Goal: Entertainment & Leisure: Consume media (video, audio)

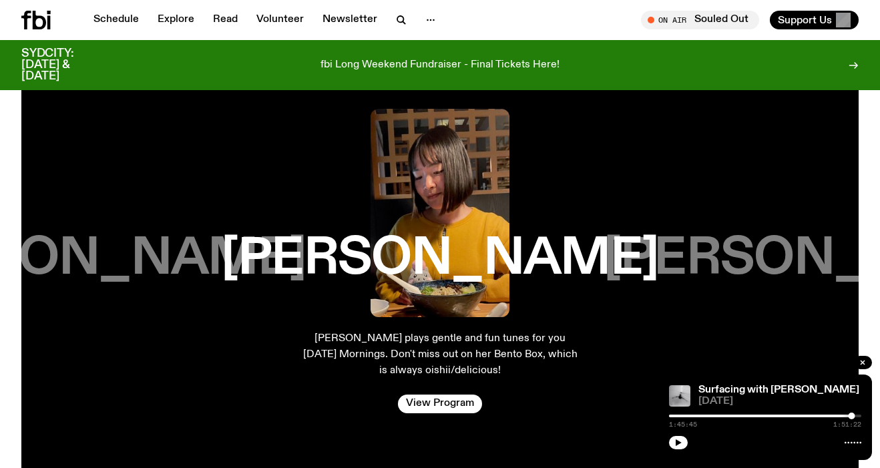
scroll to position [2329, 0]
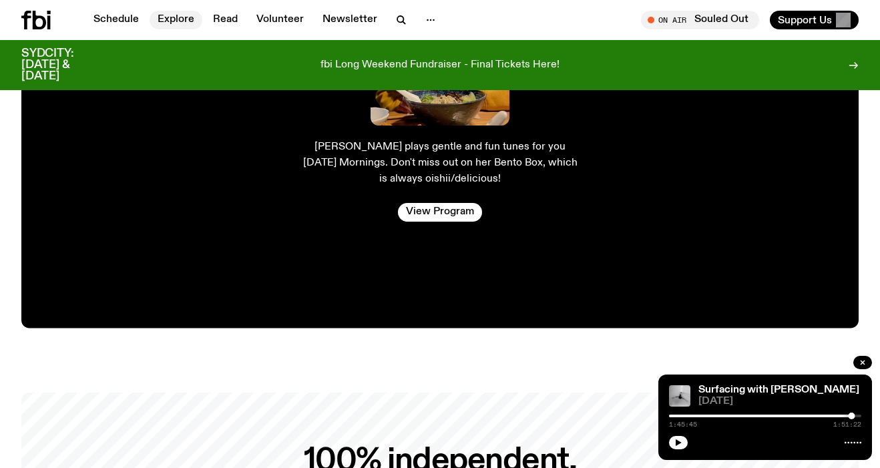
click at [170, 23] on link "Explore" at bounding box center [175, 20] width 53 height 19
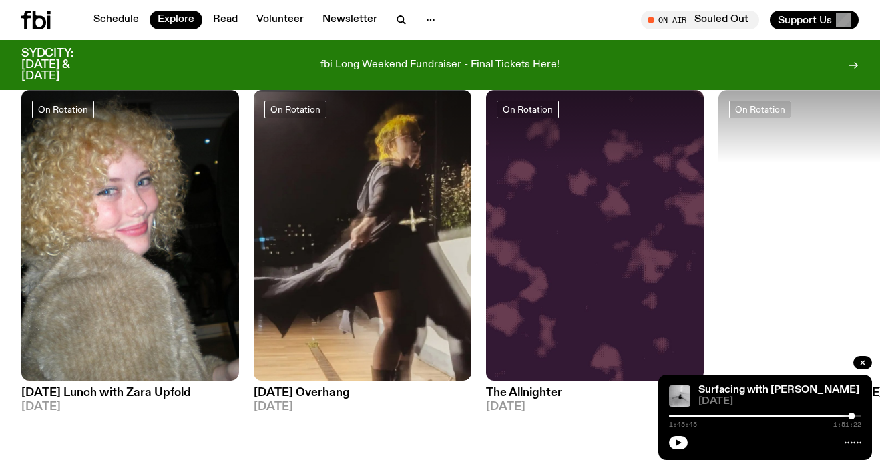
scroll to position [580, 0]
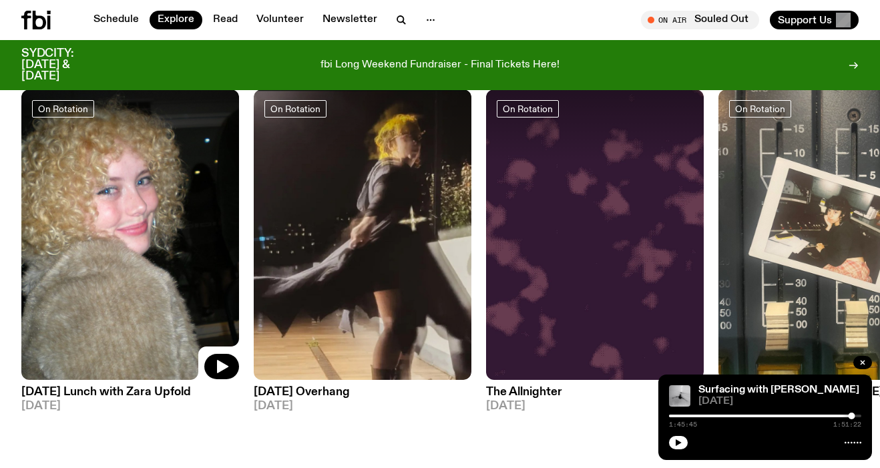
click at [125, 250] on img at bounding box center [130, 234] width 218 height 290
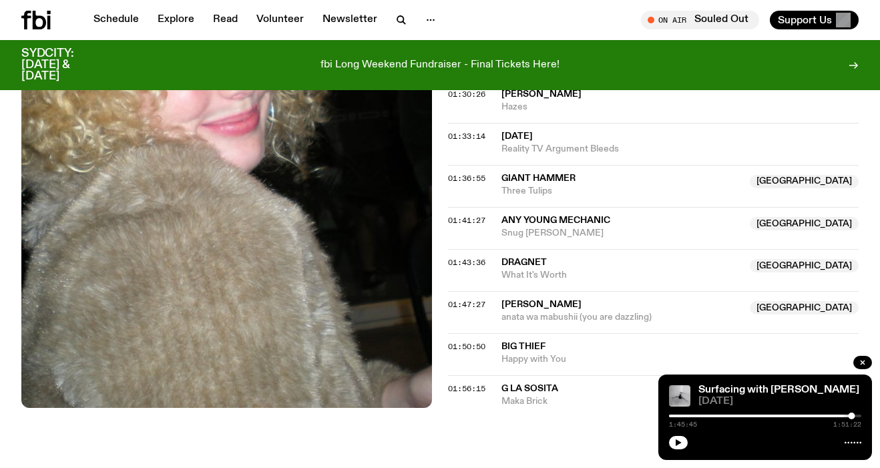
scroll to position [1568, 0]
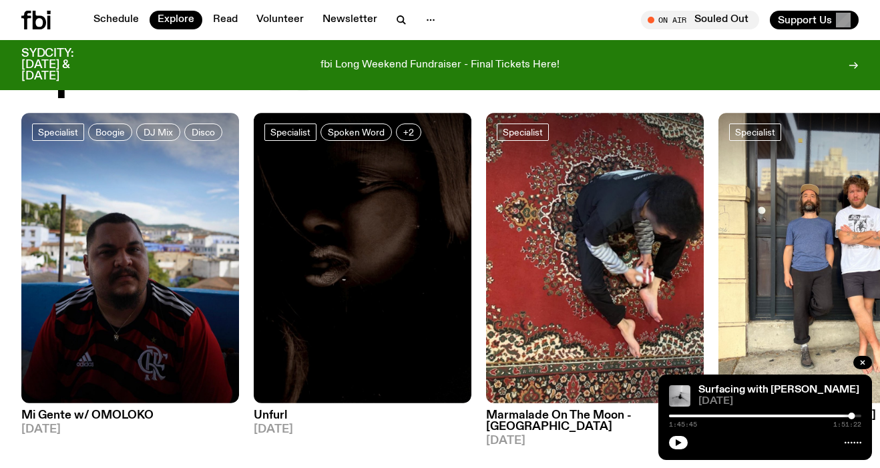
scroll to position [1034, 0]
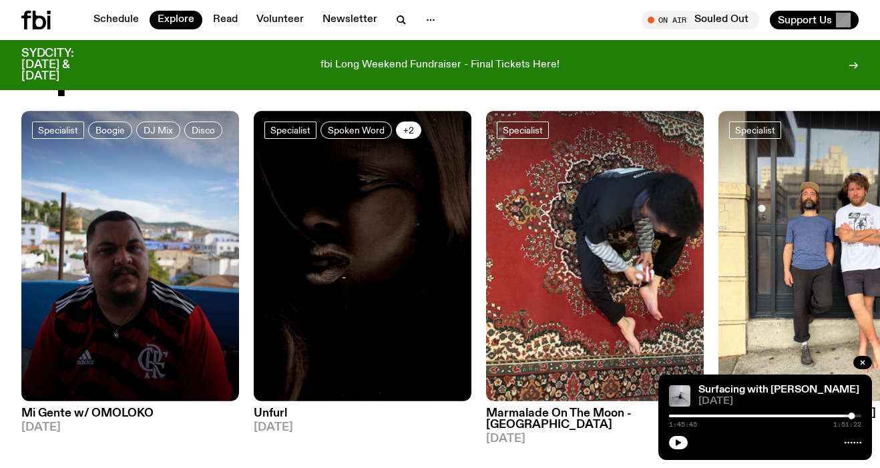
click at [416, 121] on button "+2" at bounding box center [408, 129] width 25 height 17
click at [304, 364] on img at bounding box center [363, 256] width 218 height 290
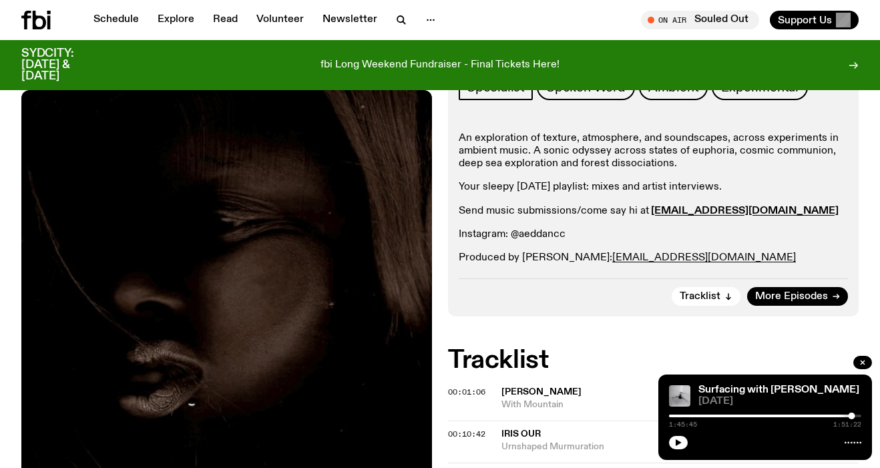
scroll to position [252, 0]
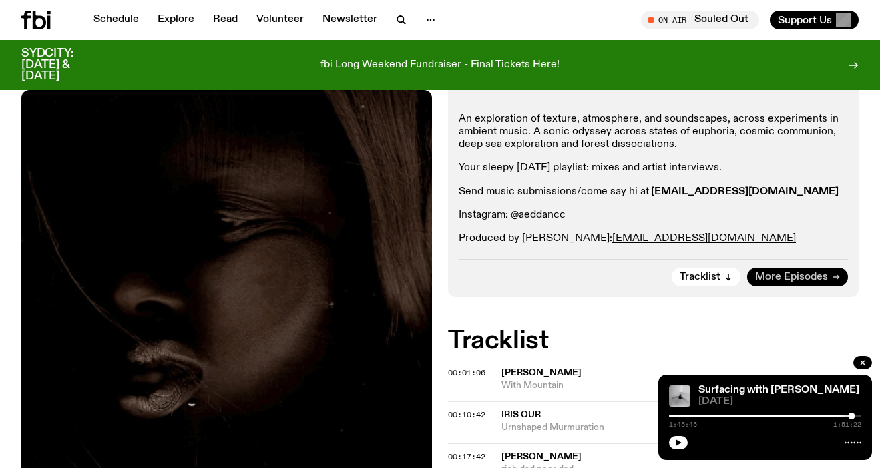
click at [779, 280] on span "More Episodes" at bounding box center [791, 277] width 73 height 10
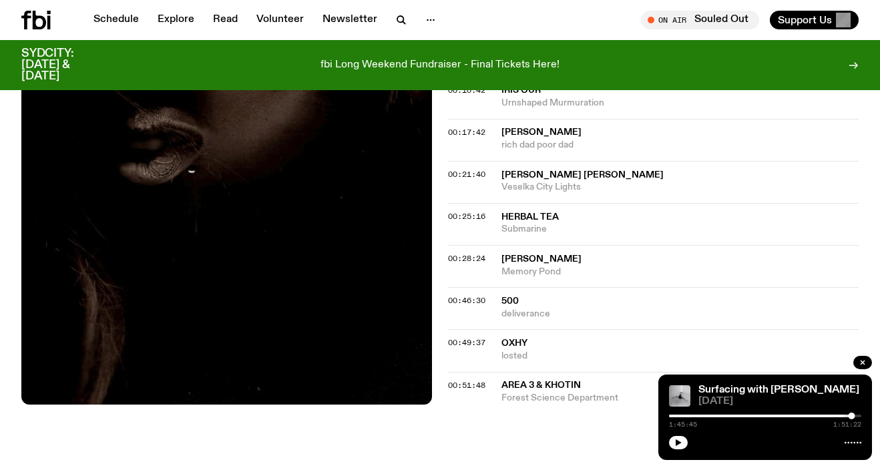
scroll to position [581, 0]
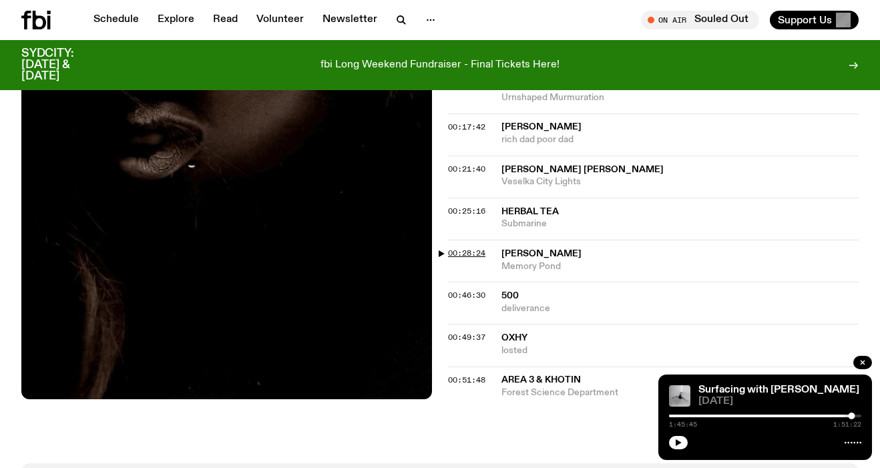
click at [469, 248] on span "00:28:24" at bounding box center [466, 253] width 37 height 11
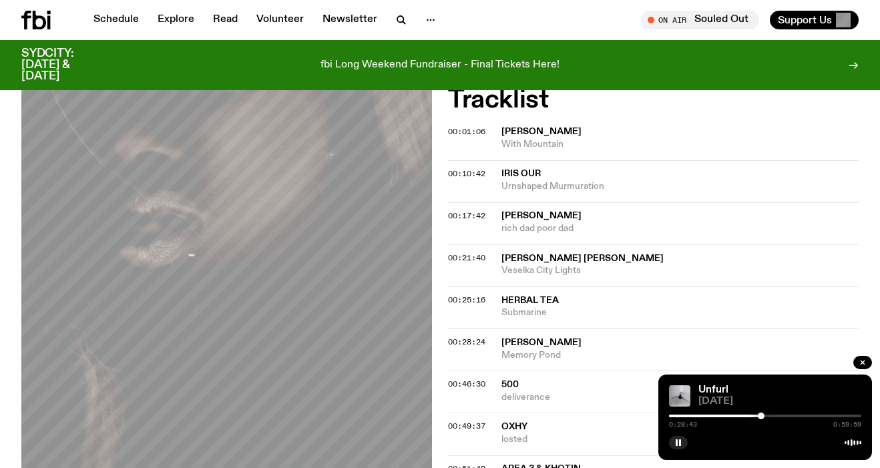
scroll to position [490, 0]
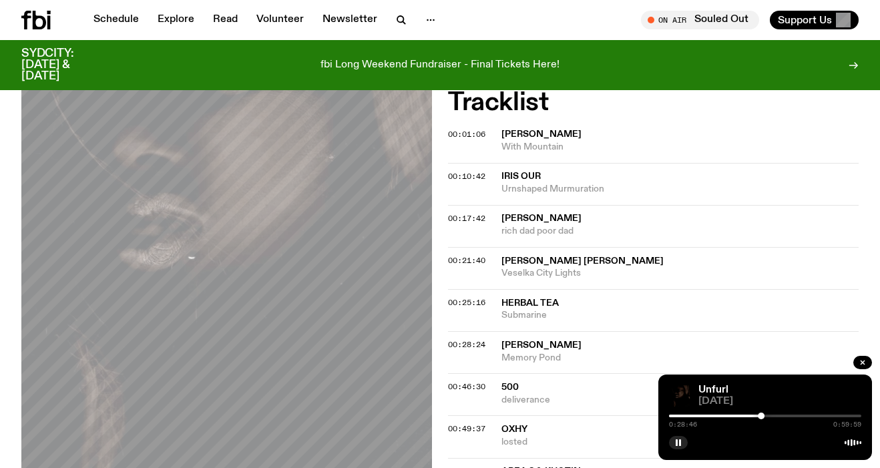
click at [771, 416] on div at bounding box center [765, 415] width 192 height 3
click at [781, 416] on div at bounding box center [765, 415] width 192 height 3
click at [789, 416] on div at bounding box center [765, 415] width 192 height 3
click at [801, 415] on div at bounding box center [765, 415] width 192 height 3
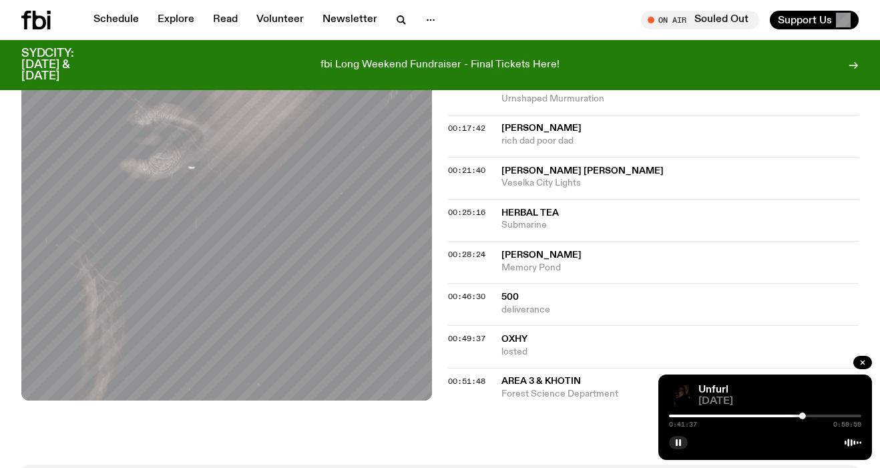
scroll to position [629, 0]
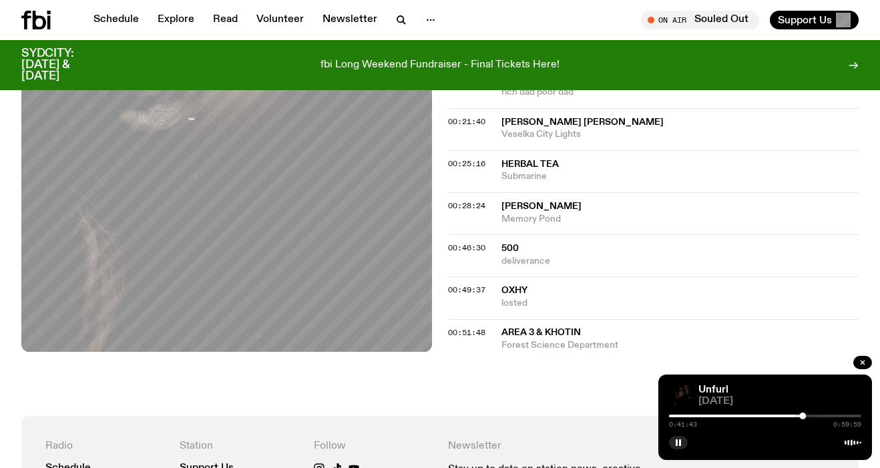
click at [699, 417] on div "0:41:43 0:59:59" at bounding box center [765, 420] width 192 height 16
click at [701, 414] on div at bounding box center [706, 415] width 192 height 3
click at [709, 414] on div at bounding box center [765, 415] width 192 height 3
click at [720, 415] on div at bounding box center [765, 415] width 192 height 3
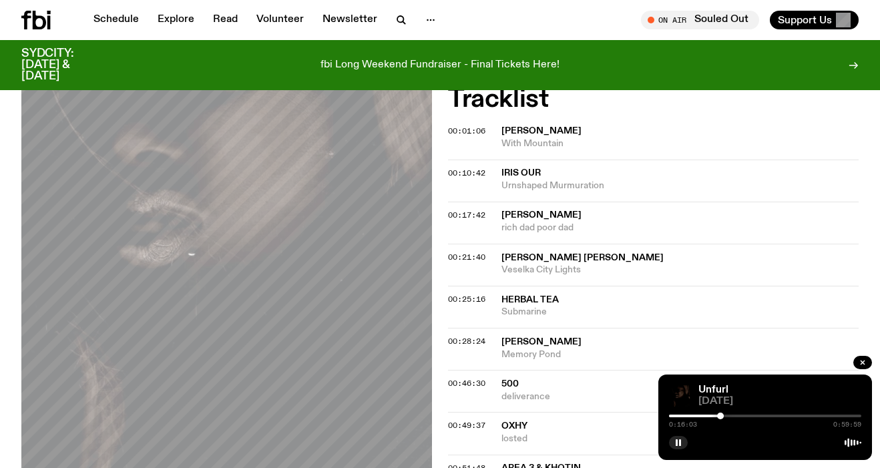
scroll to position [486, 0]
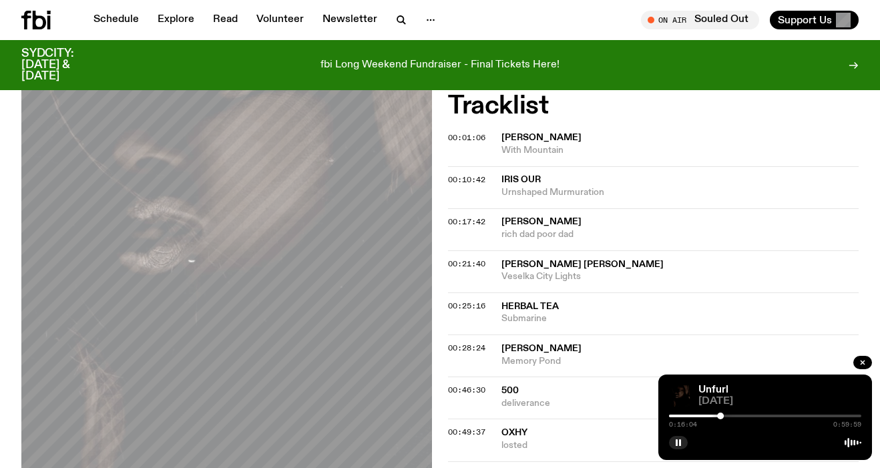
click at [733, 416] on div at bounding box center [765, 415] width 192 height 3
click at [474, 262] on span "00:21:40" at bounding box center [466, 263] width 37 height 11
click at [679, 443] on rect "button" at bounding box center [680, 442] width 2 height 7
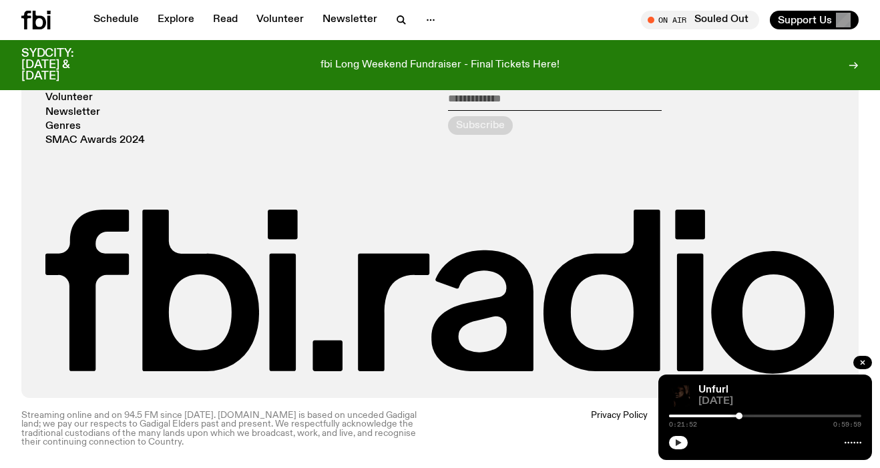
scroll to position [1040, 0]
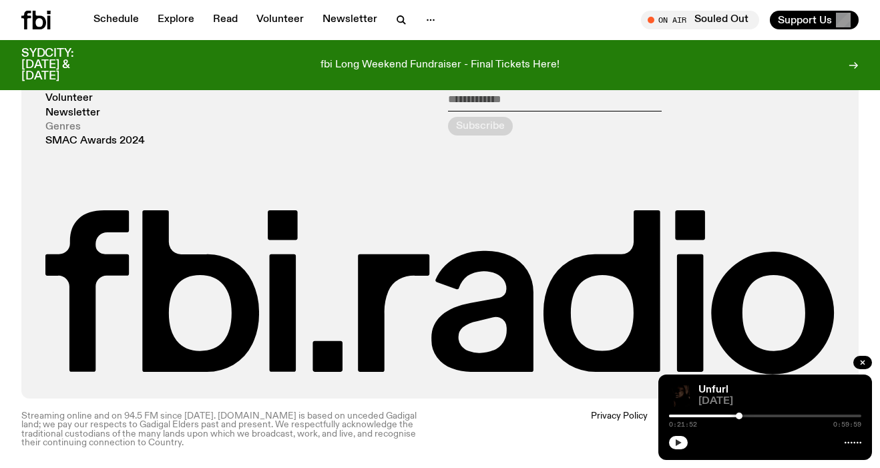
click at [75, 123] on link "Genres" at bounding box center [62, 127] width 35 height 10
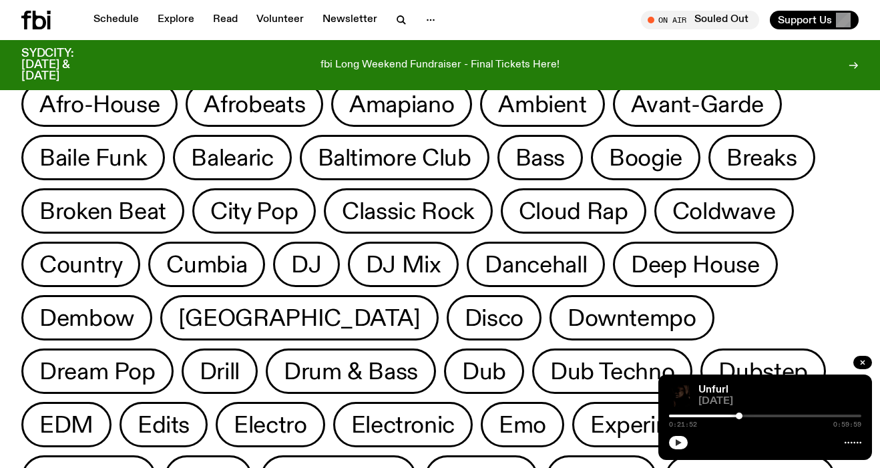
scroll to position [45, 0]
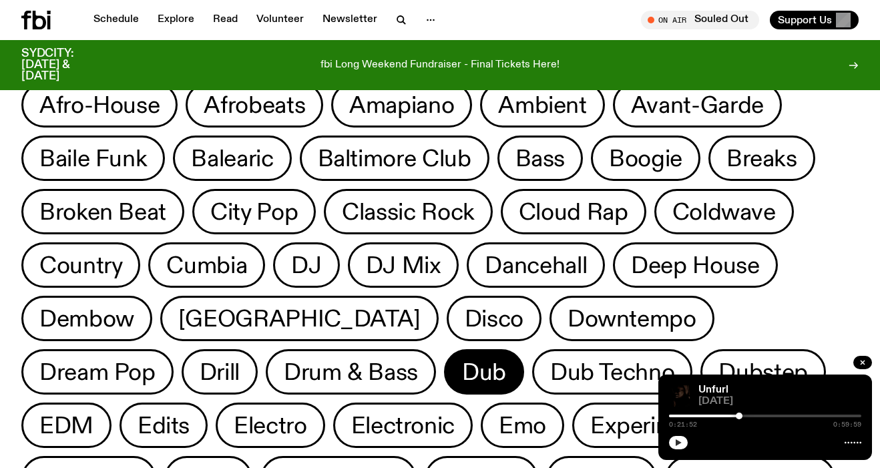
click at [462, 374] on span "Dub" at bounding box center [484, 372] width 44 height 26
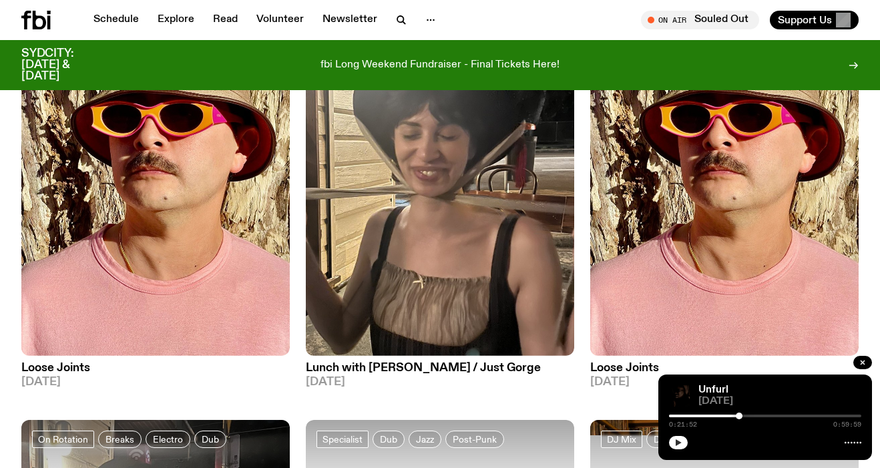
scroll to position [1124, 0]
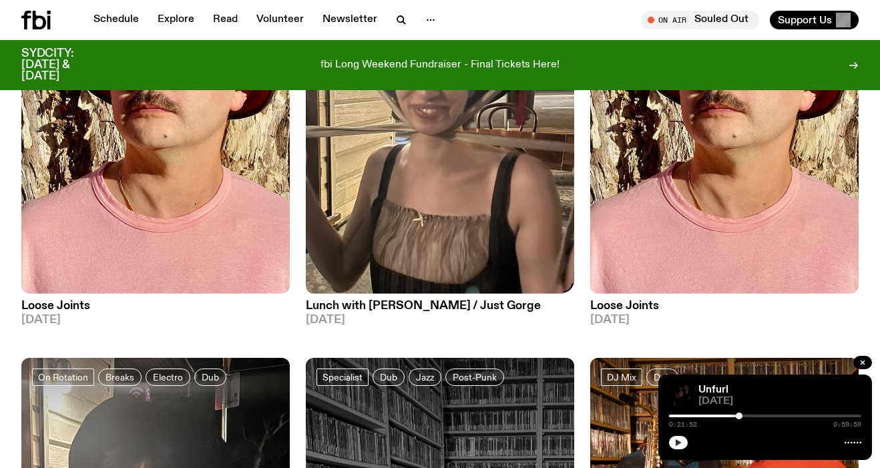
click at [344, 300] on h3 "Lunch with [PERSON_NAME] / Just Gorge" at bounding box center [440, 305] width 268 height 11
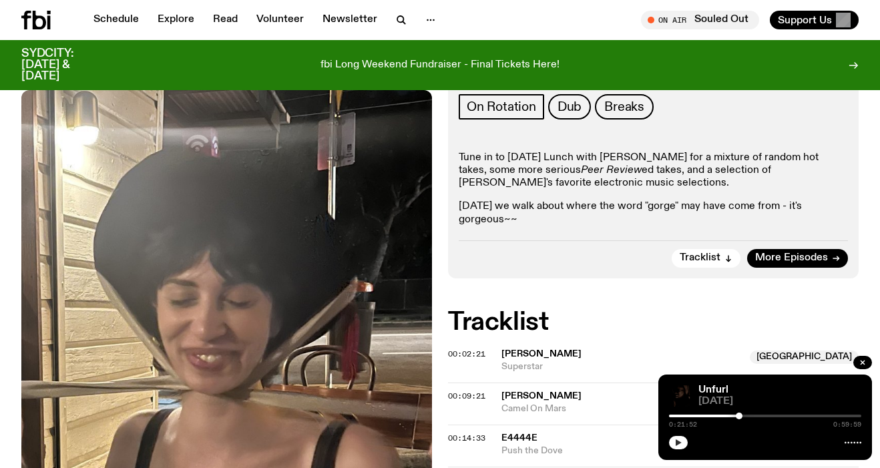
scroll to position [284, 0]
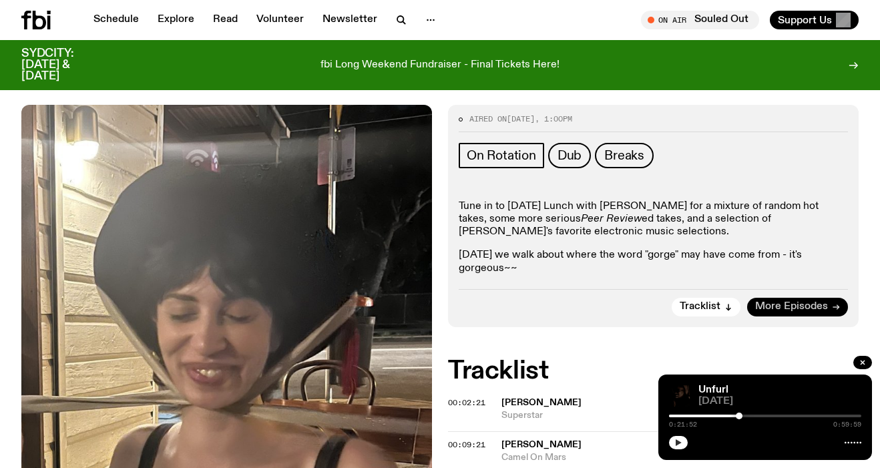
click at [785, 302] on span "More Episodes" at bounding box center [791, 307] width 73 height 10
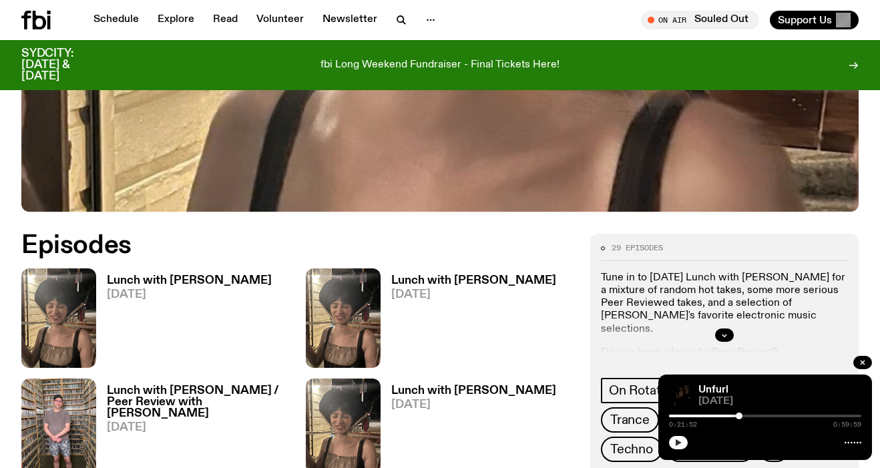
scroll to position [517, 0]
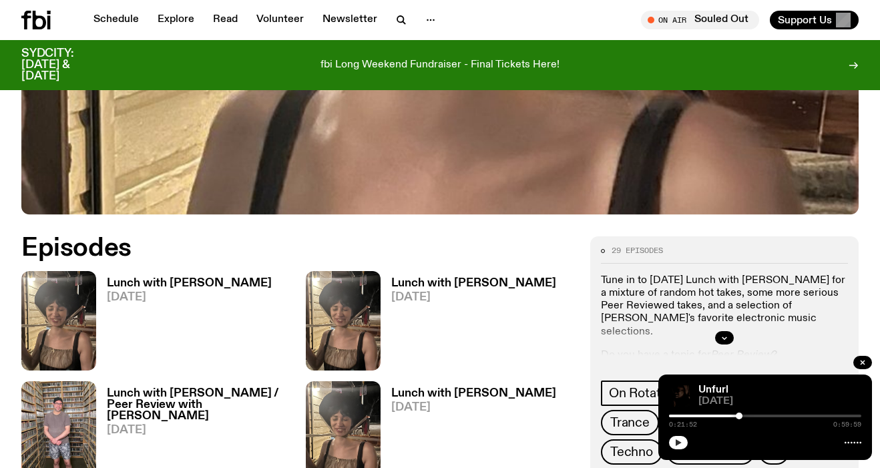
click at [210, 278] on h3 "Lunch with [PERSON_NAME]" at bounding box center [189, 283] width 165 height 11
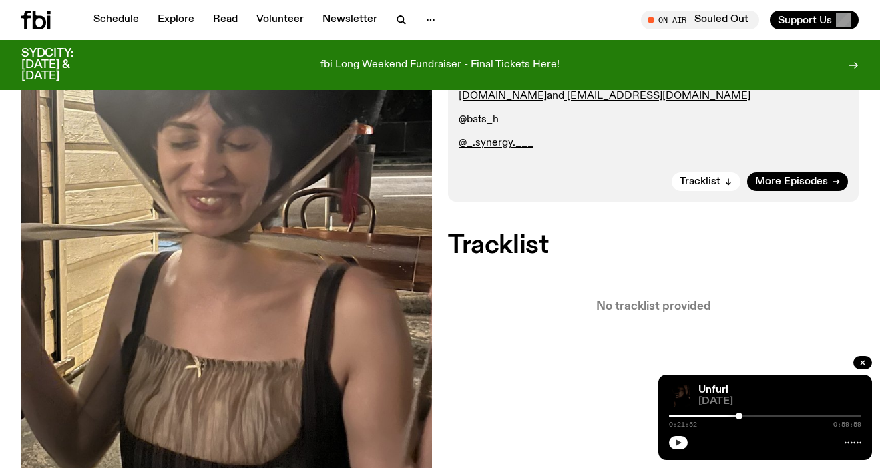
scroll to position [271, 0]
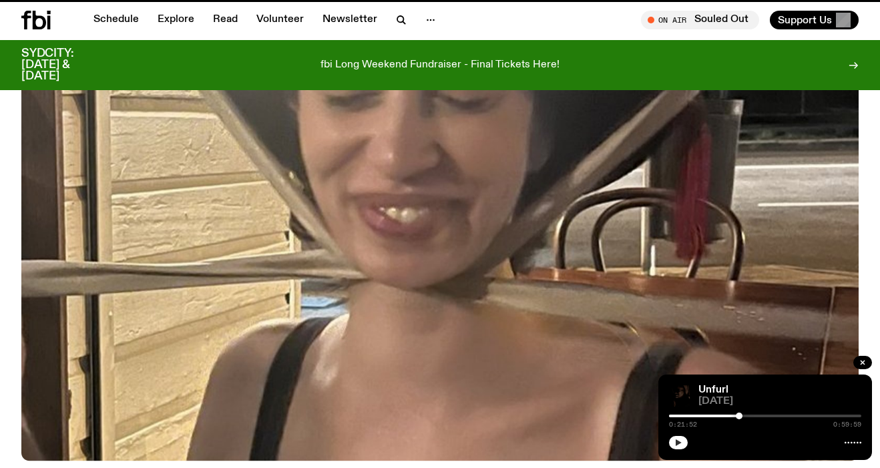
scroll to position [517, 0]
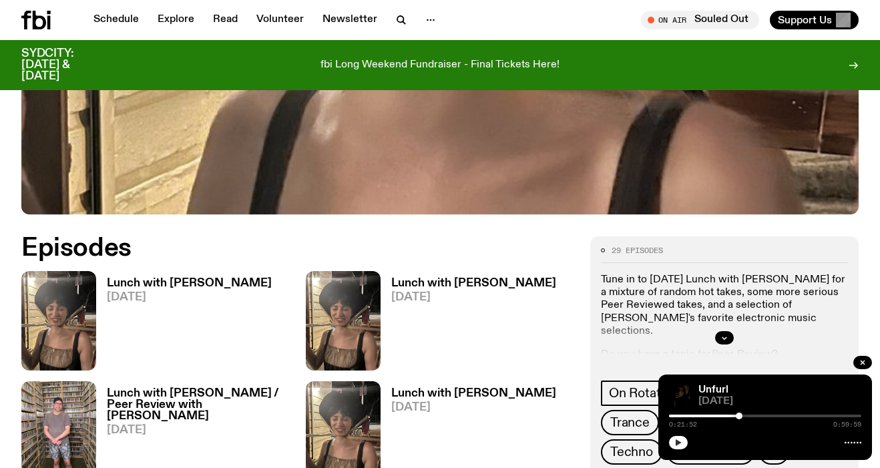
click at [434, 278] on h3 "Lunch with [PERSON_NAME]" at bounding box center [473, 283] width 165 height 11
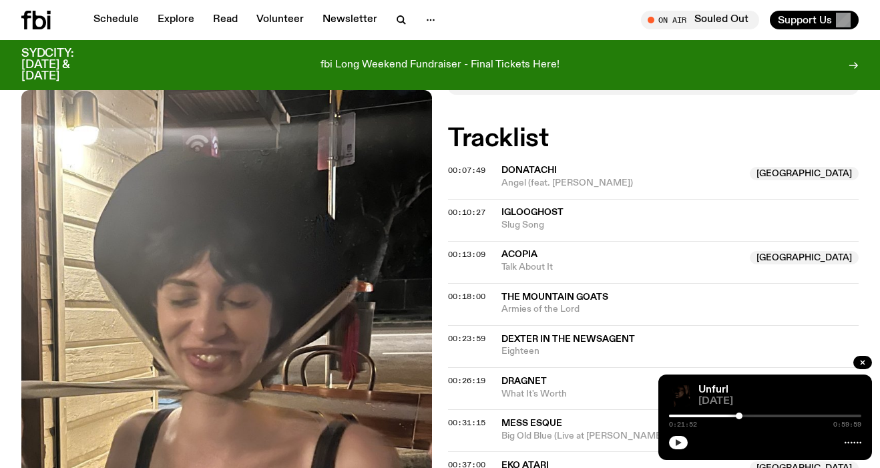
scroll to position [472, 0]
